Goal: Information Seeking & Learning: Learn about a topic

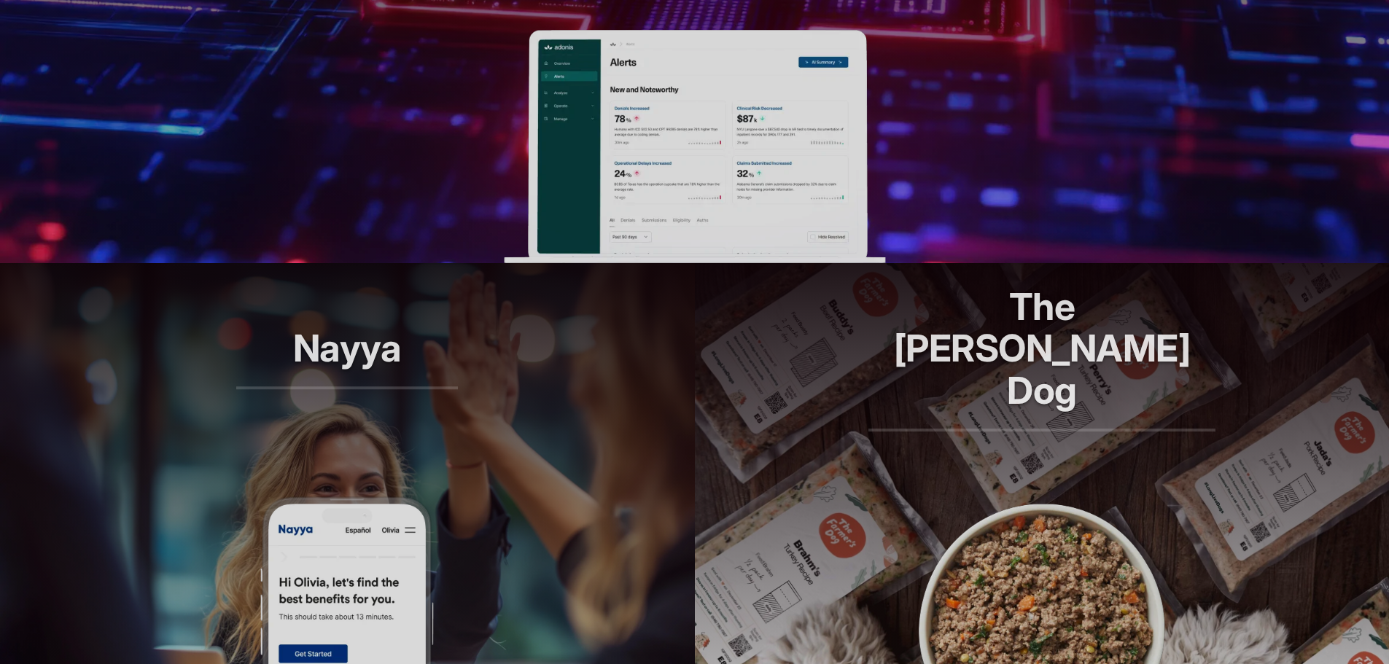
scroll to position [692, 0]
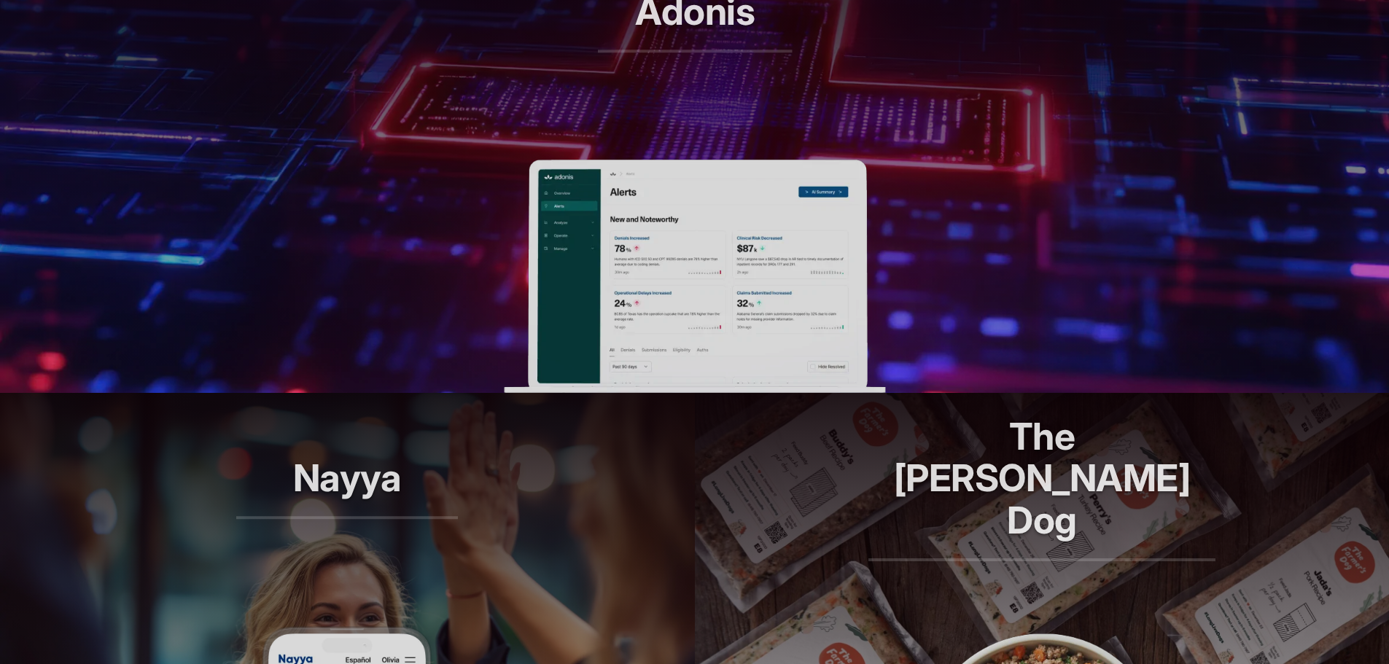
click at [675, 178] on img at bounding box center [694, 276] width 381 height 233
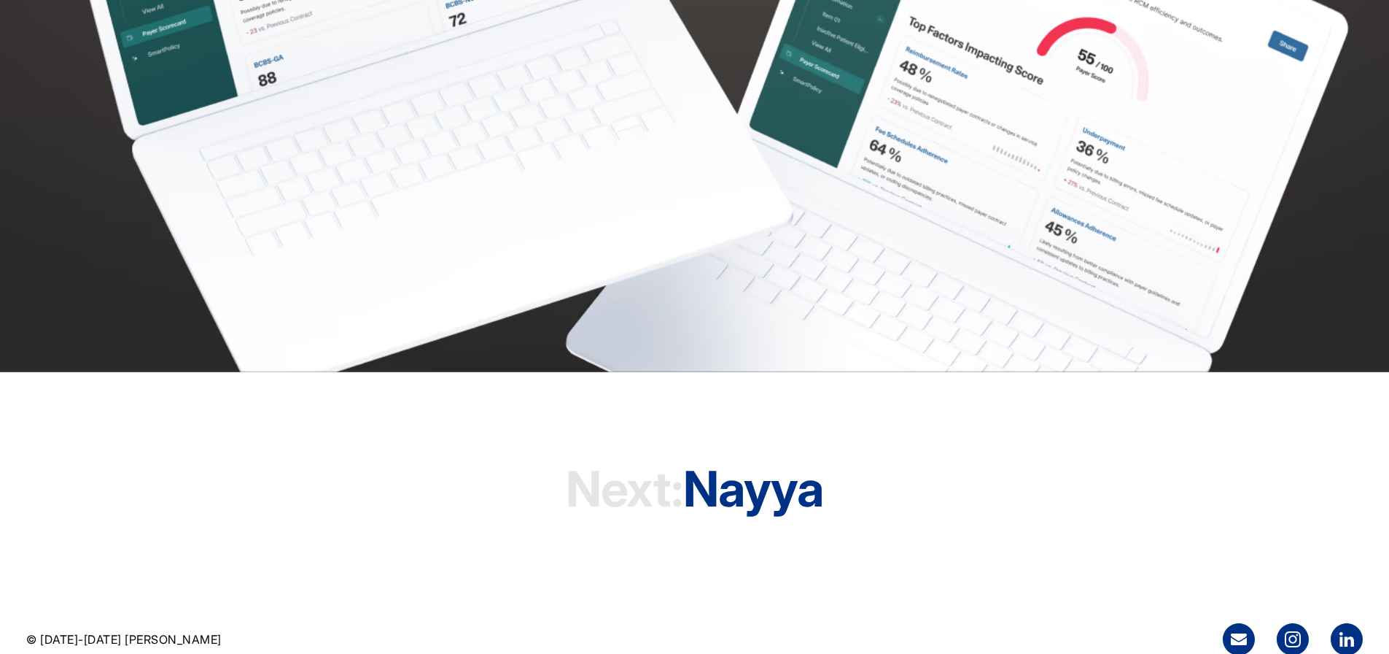
scroll to position [4584, 0]
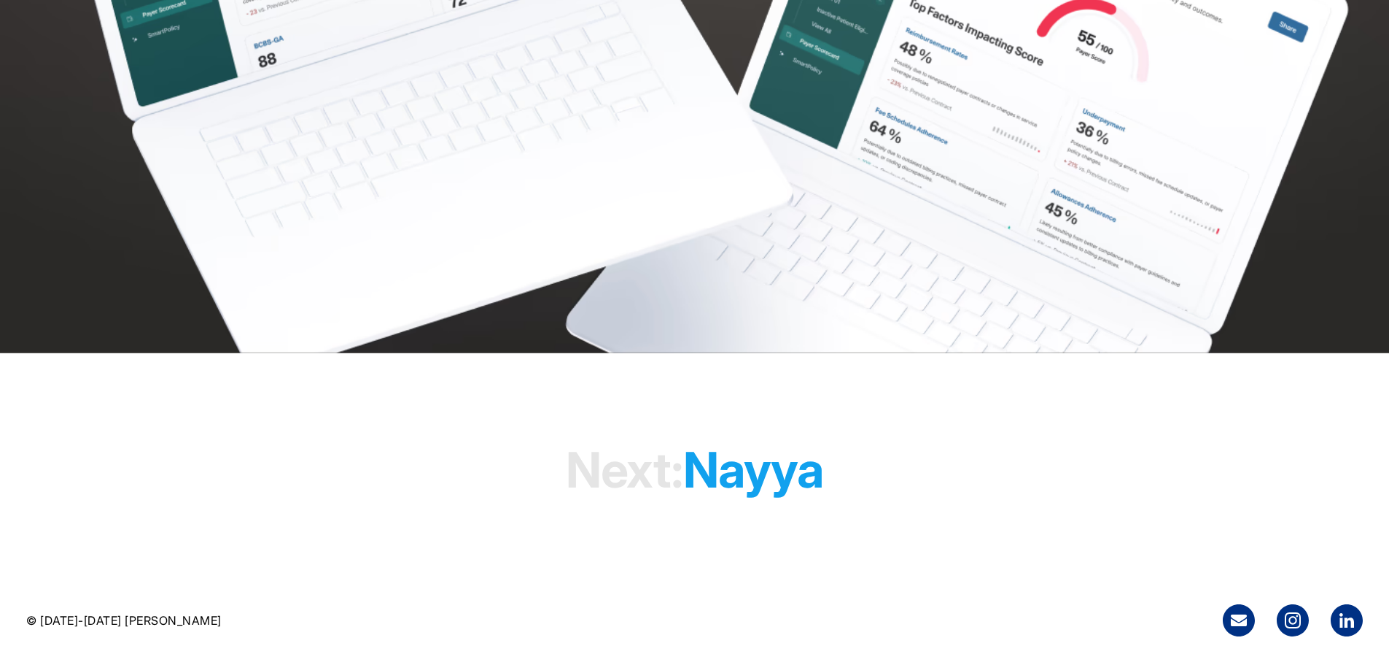
click at [749, 448] on h1 "Next: [PERSON_NAME]" at bounding box center [694, 470] width 257 height 112
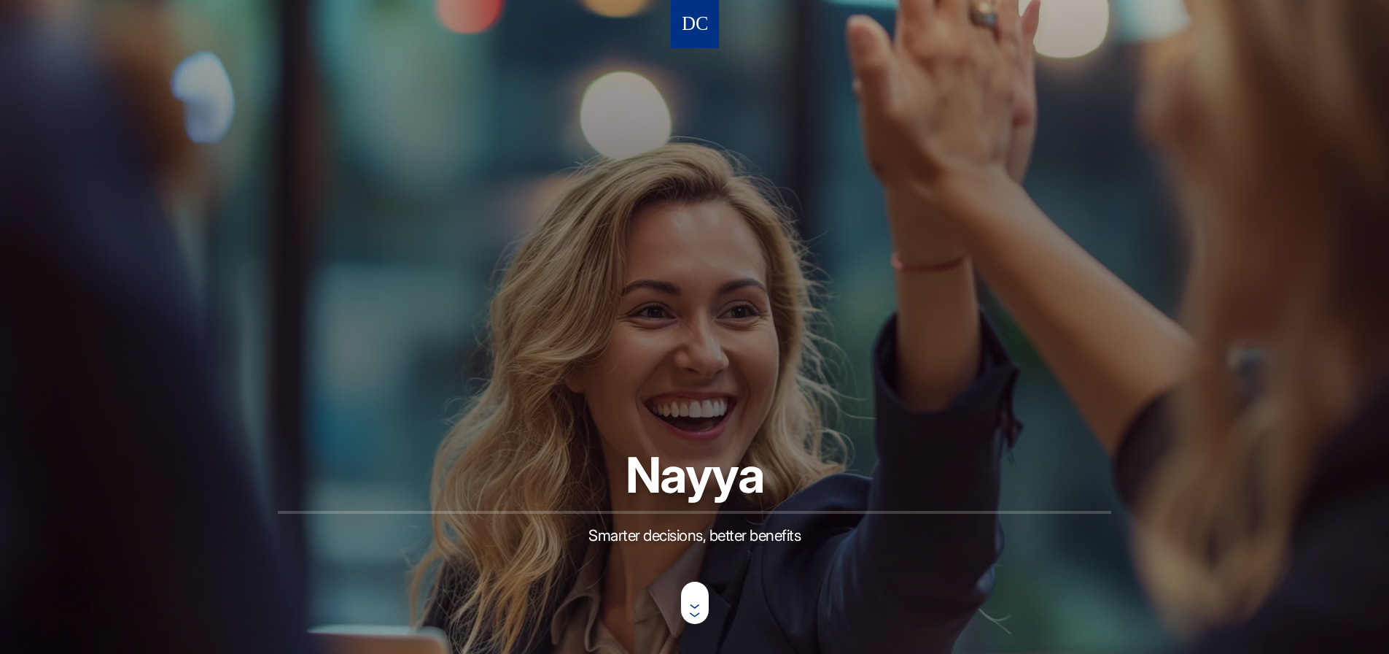
click at [678, 22] on nav at bounding box center [695, 24] width 48 height 48
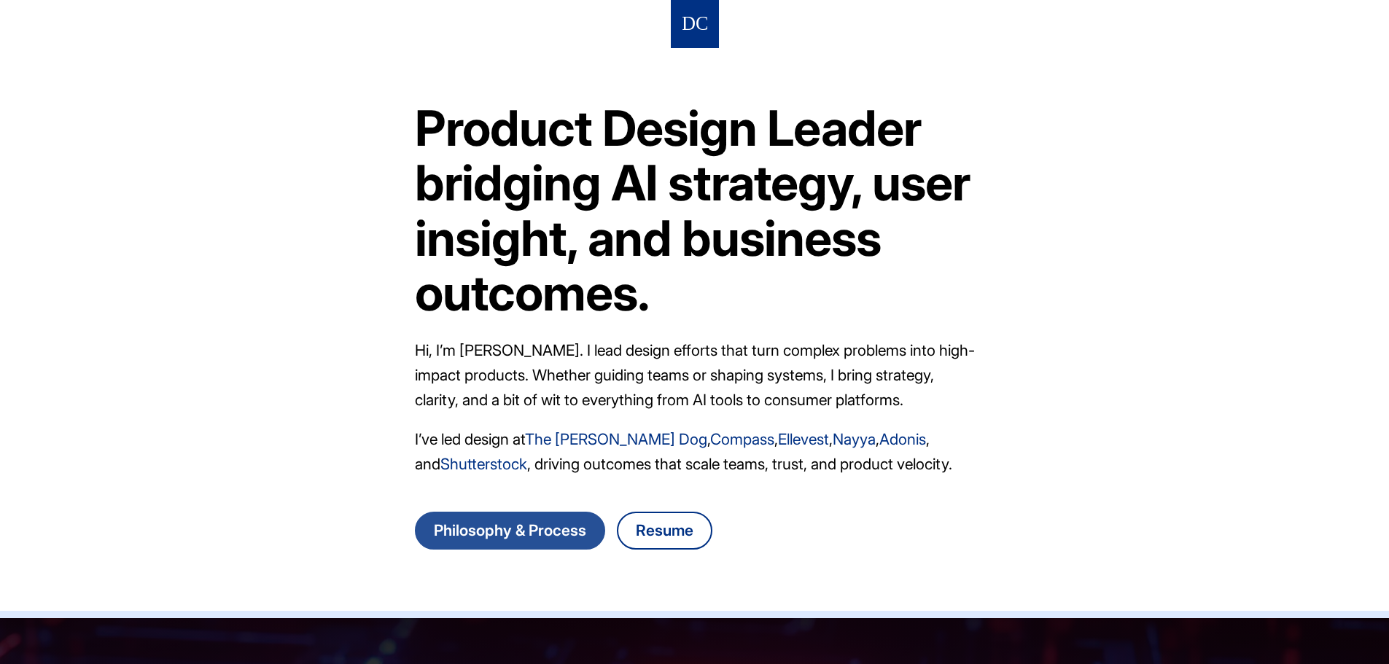
click at [523, 538] on link "Philosophy & Process" at bounding box center [510, 531] width 190 height 38
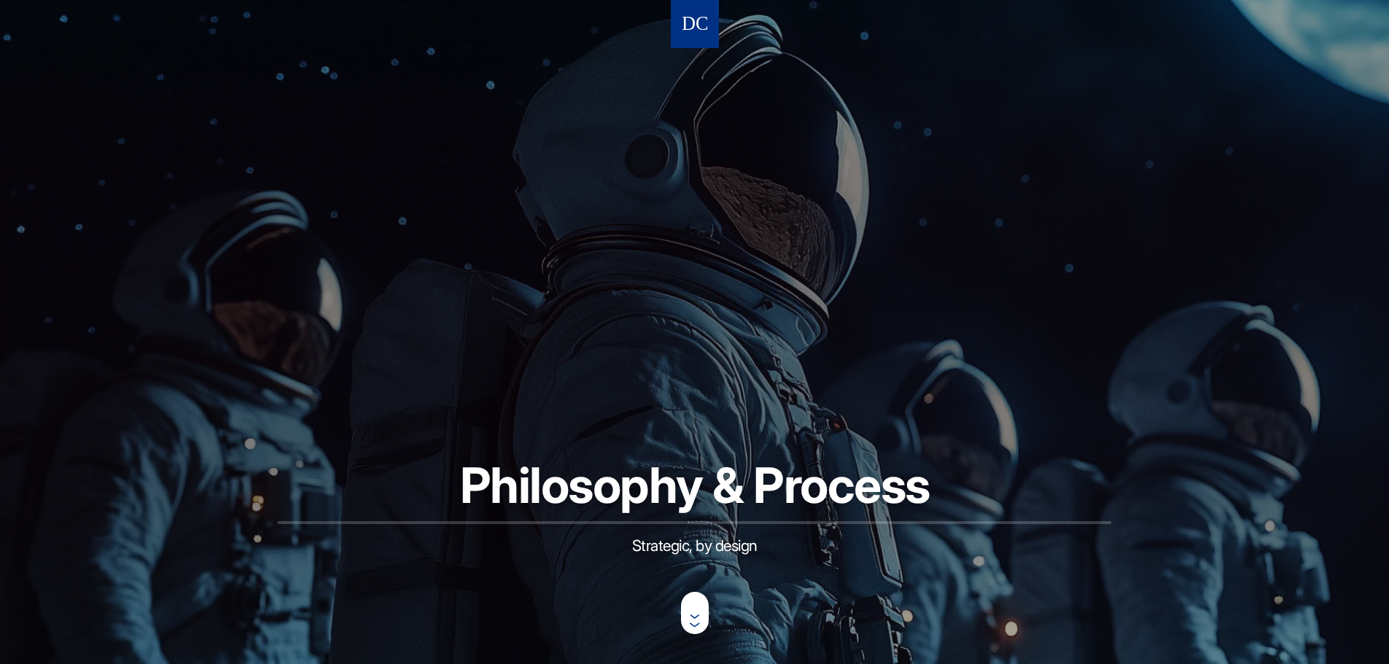
click at [693, 22] on img at bounding box center [695, 24] width 25 height 27
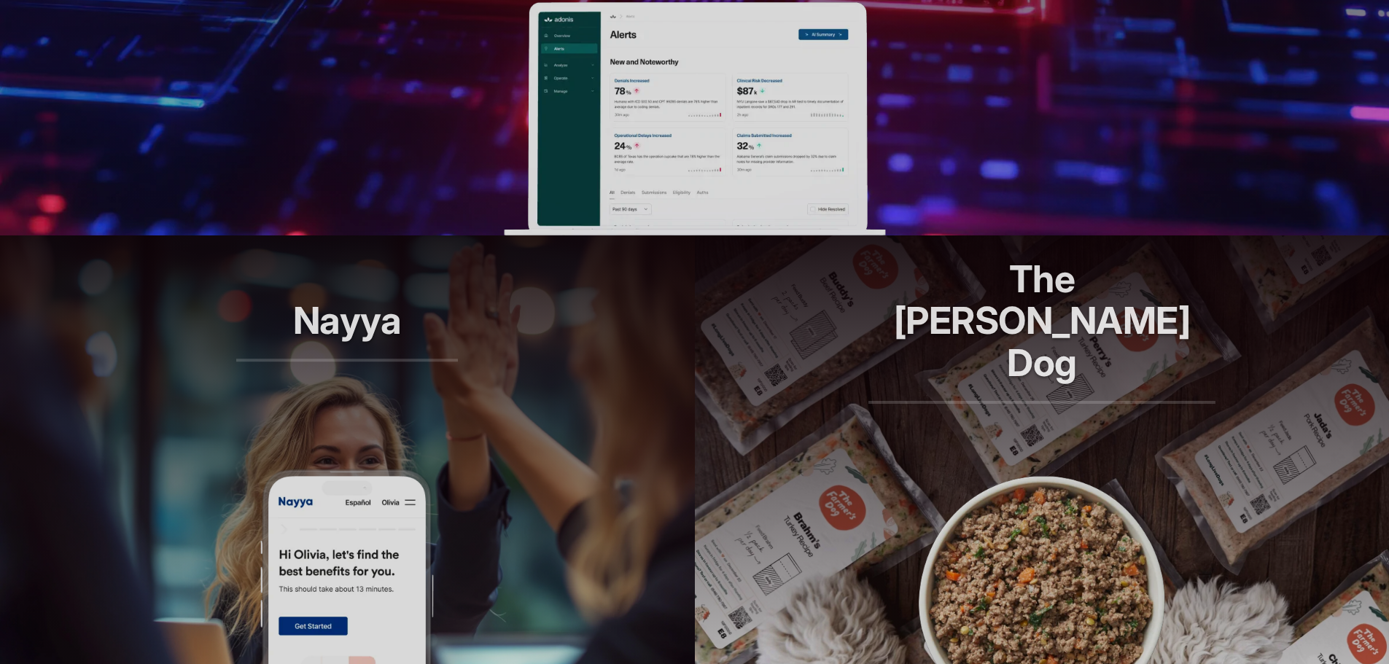
scroll to position [1094, 0]
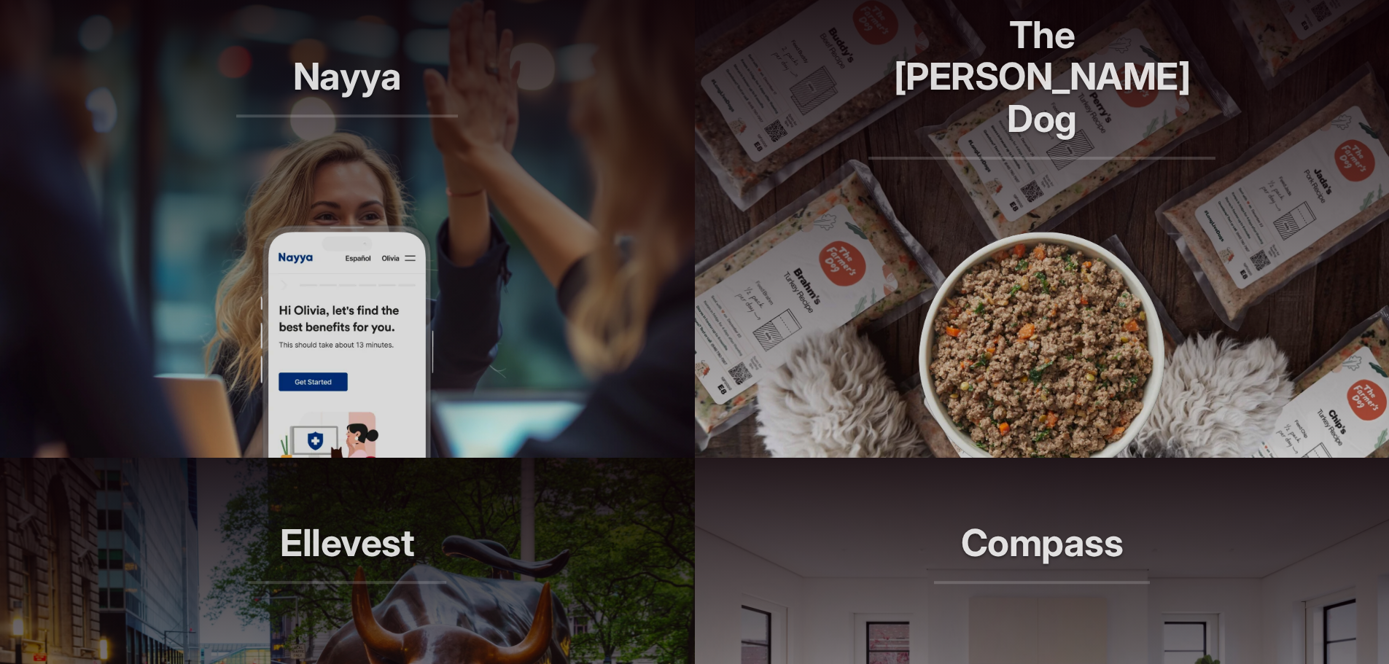
click at [454, 267] on article "Nayya Smarter decisions, better benefits" at bounding box center [347, 224] width 695 height 467
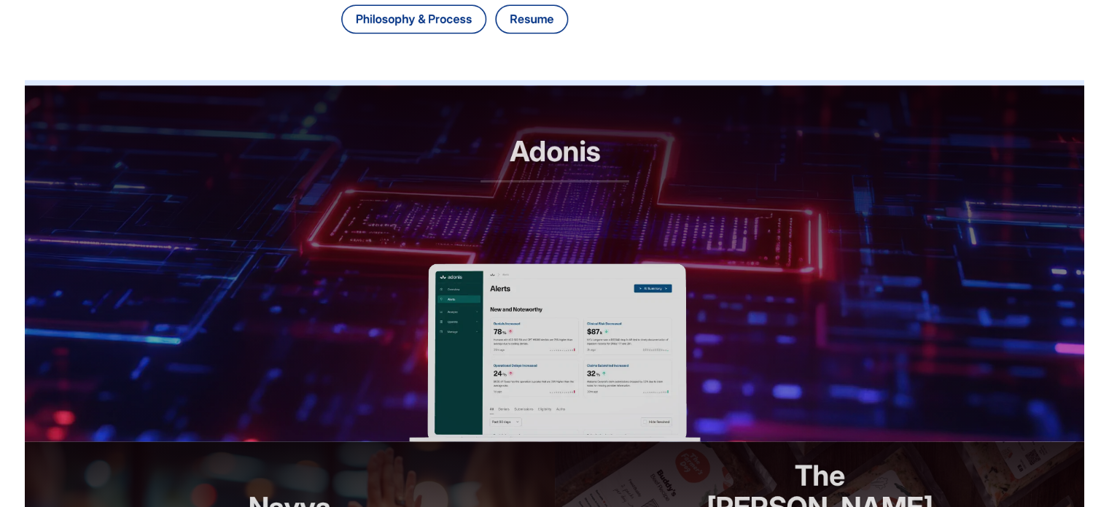
scroll to position [0, 0]
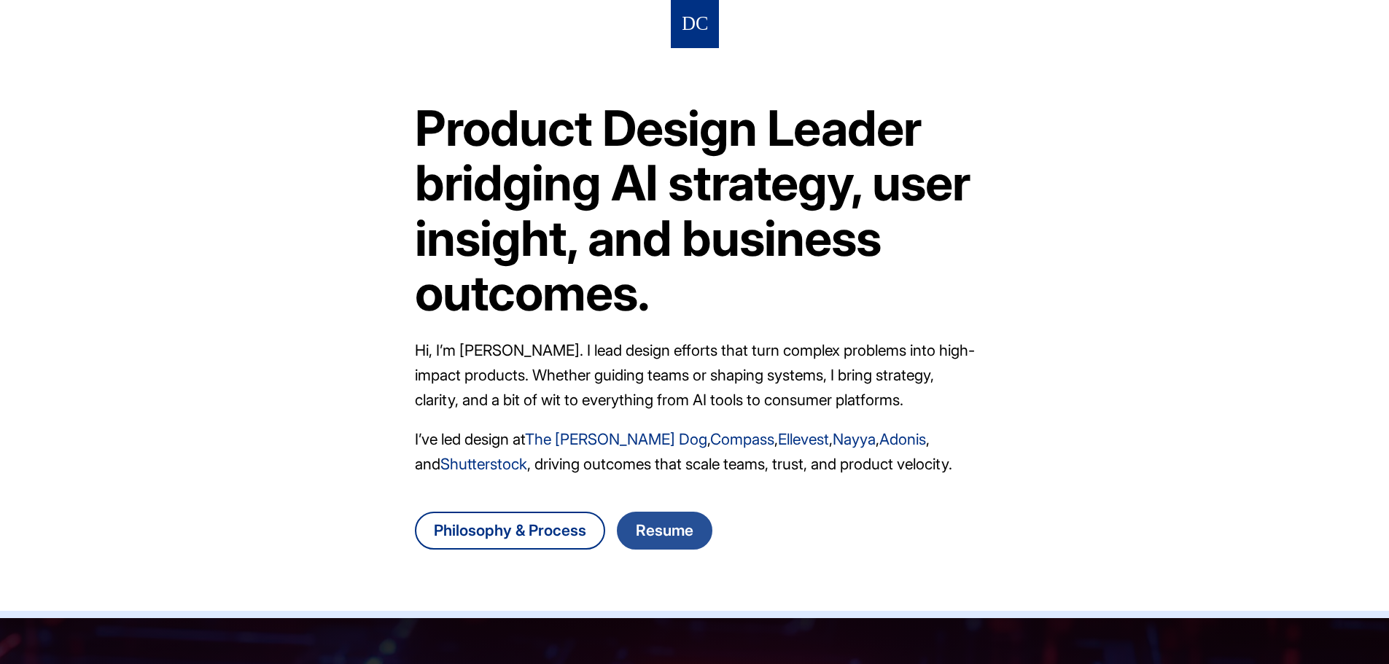
click at [683, 523] on link "Resume" at bounding box center [665, 531] width 96 height 38
click at [156, 203] on header "Product Design Leader bridging AI strategy, user insight, and business outcomes…" at bounding box center [694, 309] width 1389 height 619
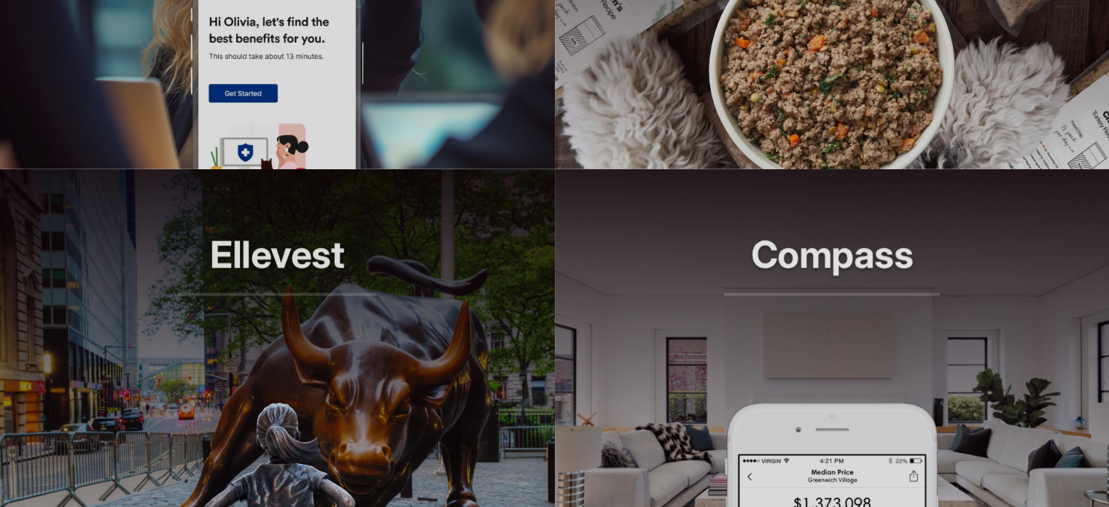
scroll to position [1384, 0]
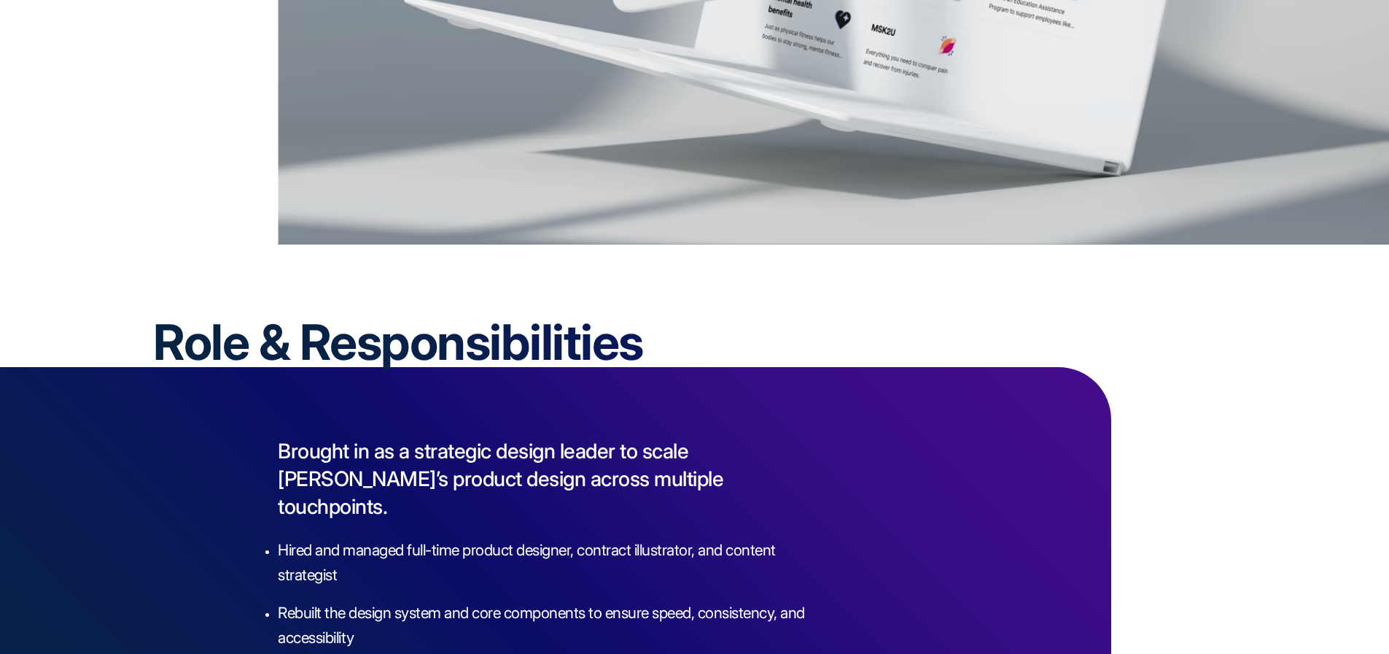
scroll to position [2087, 0]
